Goal: Find specific page/section: Find specific page/section

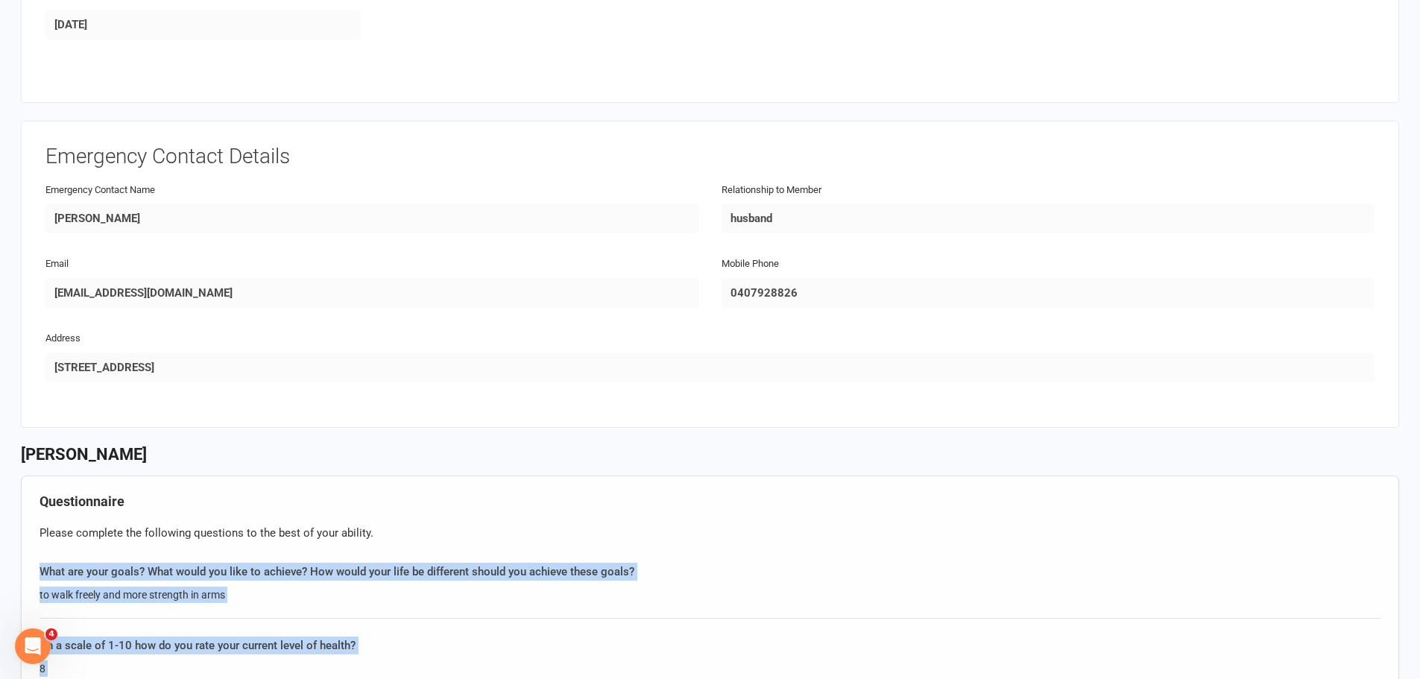
scroll to position [381, 0]
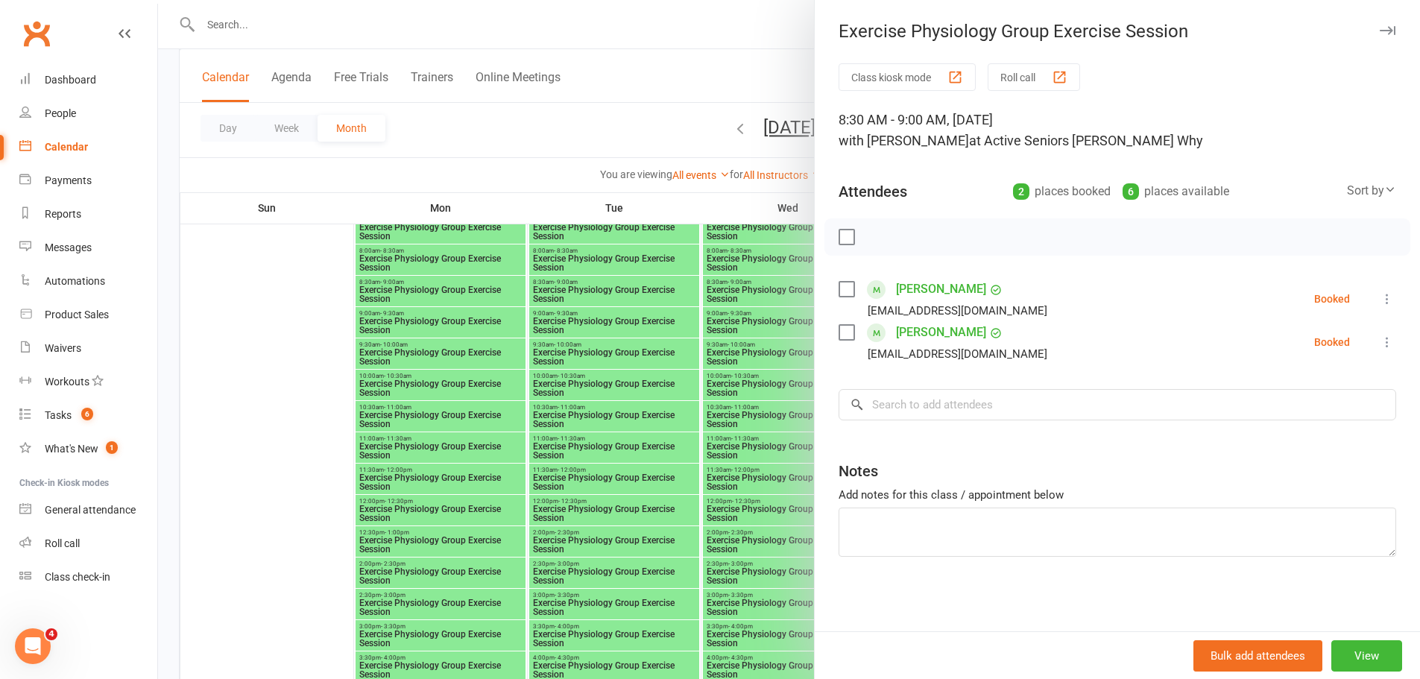
click at [566, 28] on div at bounding box center [789, 339] width 1262 height 679
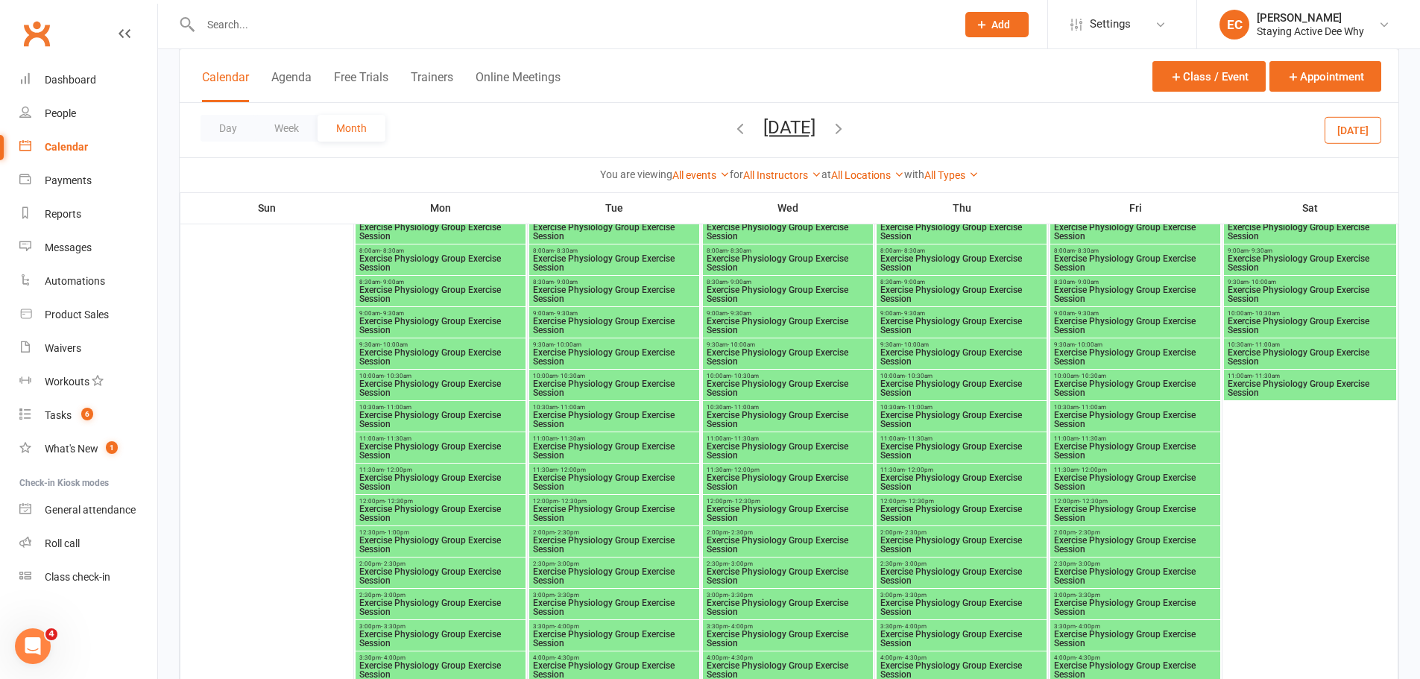
click at [562, 28] on input "text" at bounding box center [571, 24] width 750 height 21
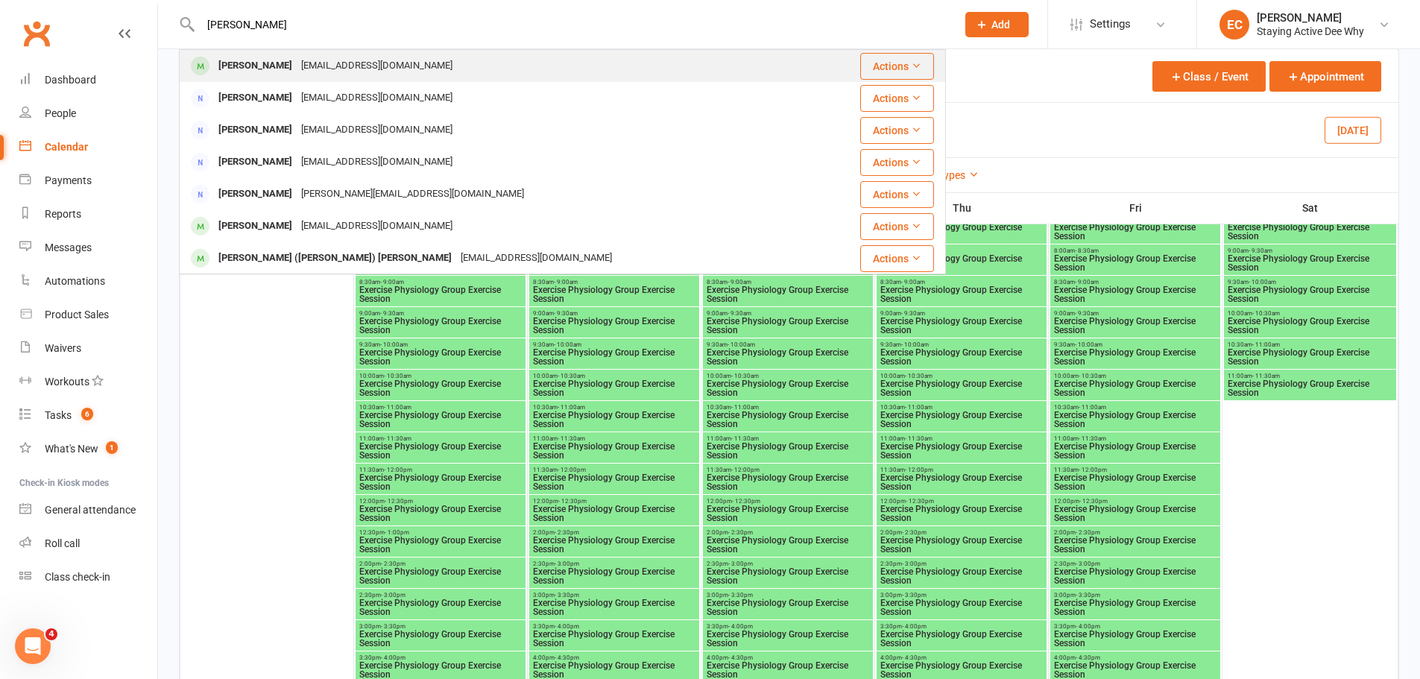
type input "warr gr"
click at [275, 64] on div "Warren Greig" at bounding box center [255, 66] width 83 height 22
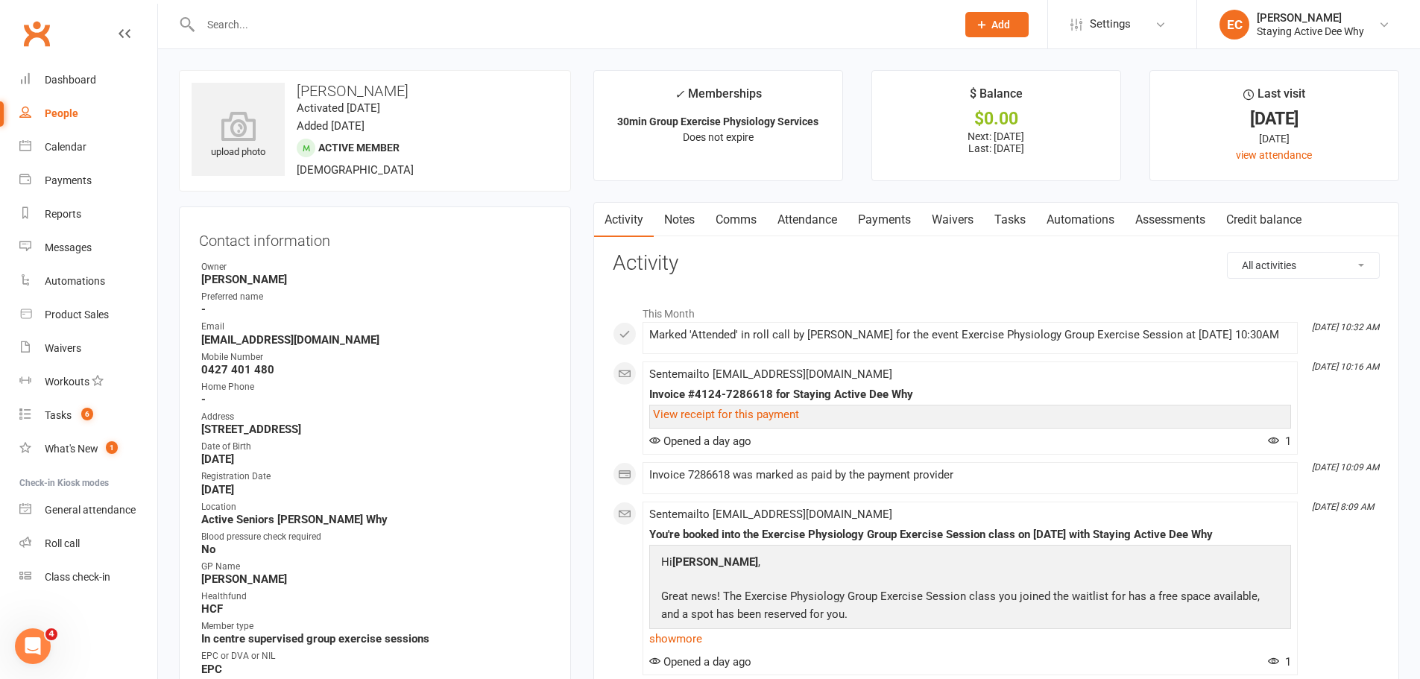
click at [887, 224] on link "Payments" at bounding box center [885, 220] width 74 height 34
